Goal: Information Seeking & Learning: Learn about a topic

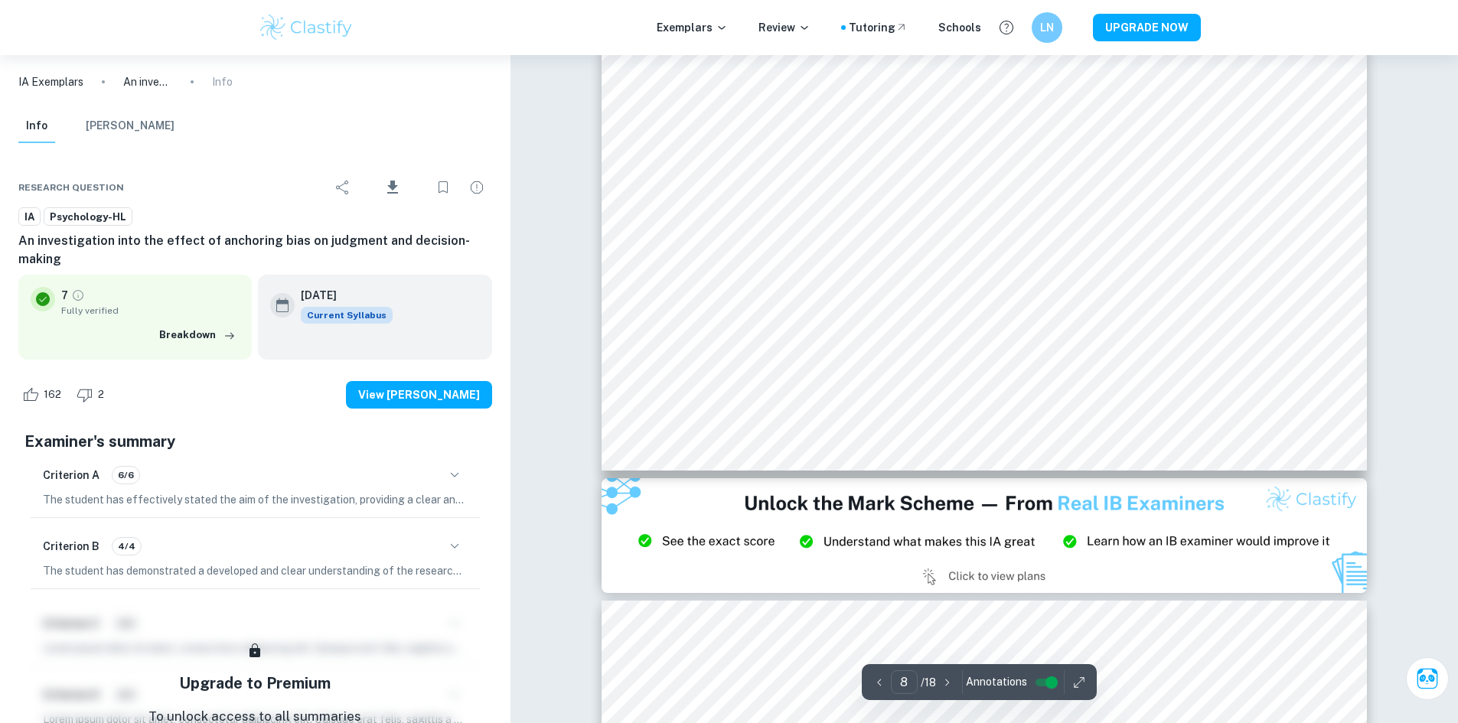
scroll to position [7822, 0]
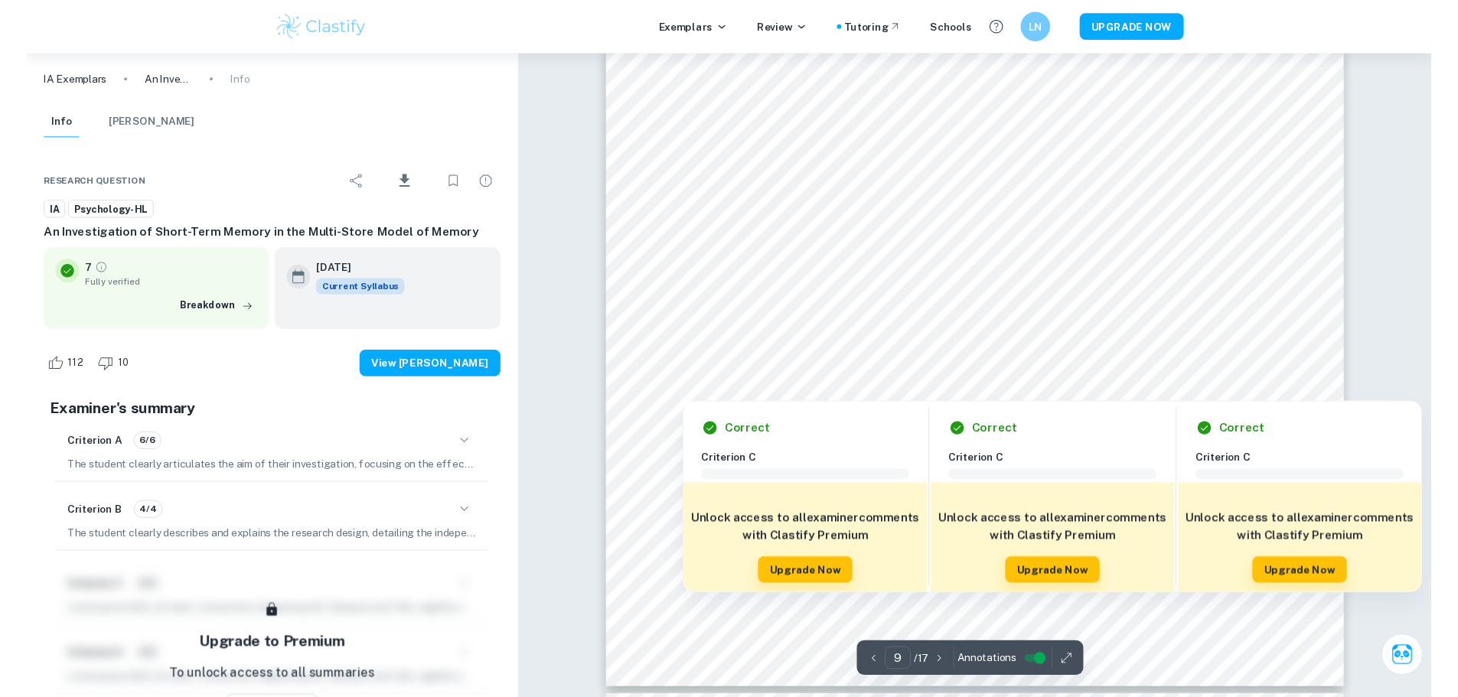
scroll to position [8703, 0]
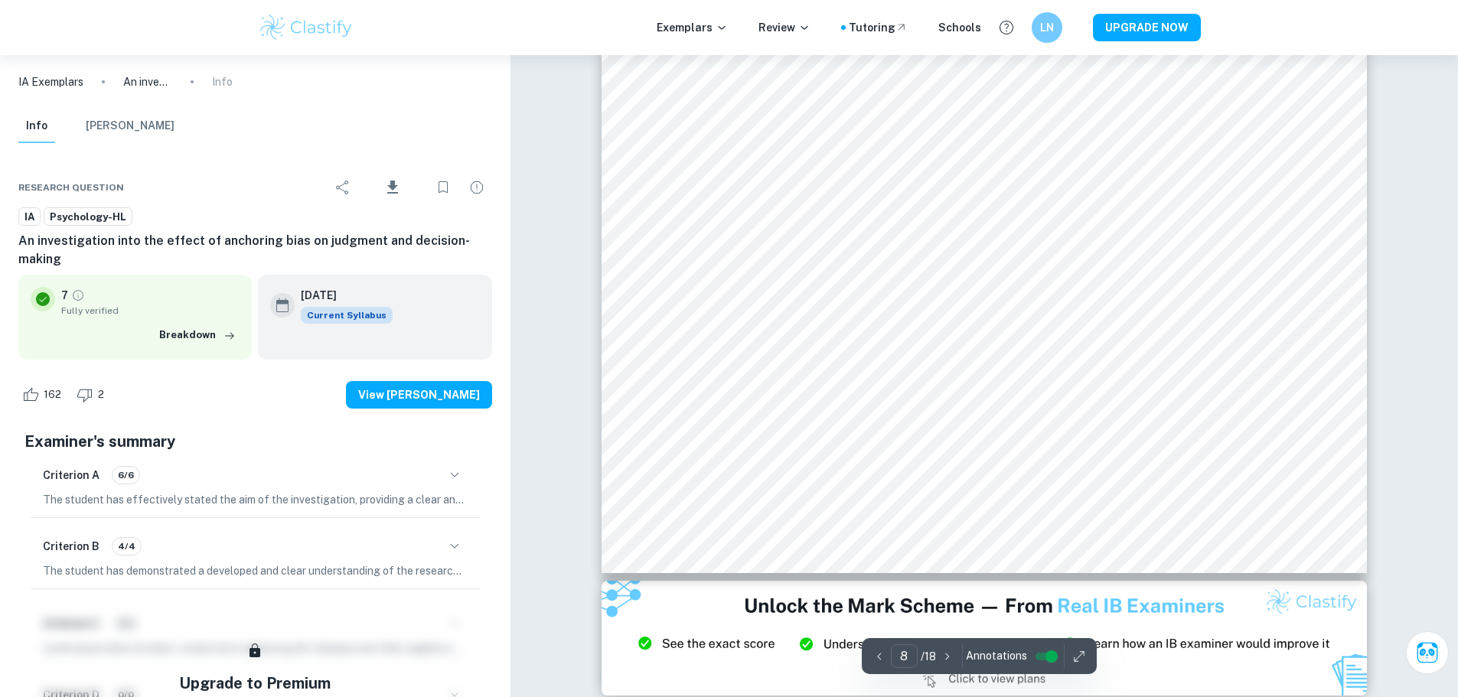
scroll to position [7617, 0]
